Goal: Check status

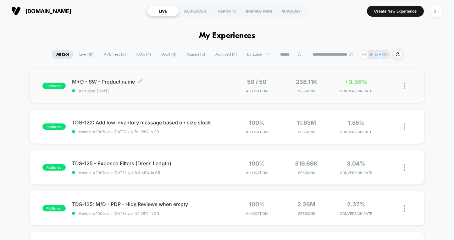
click at [198, 91] on span "start date: [DATE]" at bounding box center [149, 91] width 155 height 5
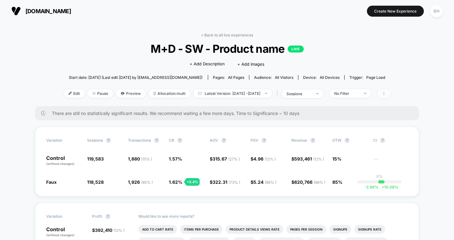
click at [390, 93] on span at bounding box center [384, 93] width 13 height 9
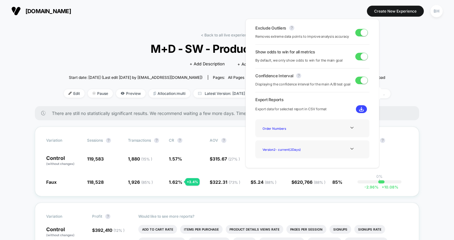
scroll to position [5, 0]
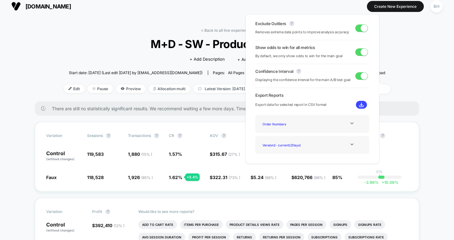
click at [362, 106] on button at bounding box center [361, 105] width 11 height 8
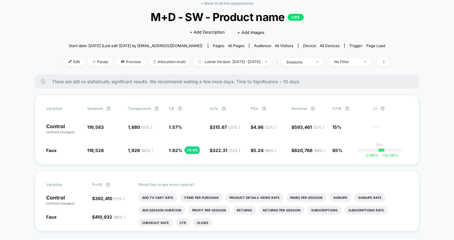
scroll to position [42, 0]
